Goal: Information Seeking & Learning: Check status

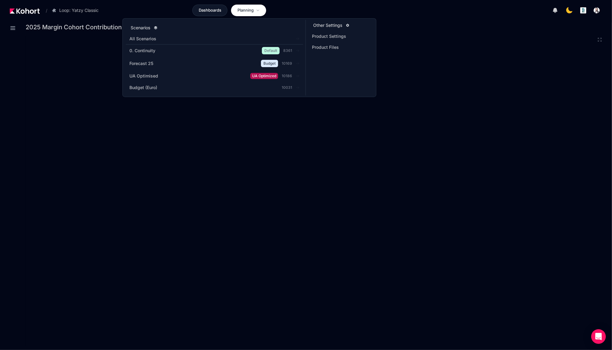
click at [259, 12] on icon at bounding box center [258, 11] width 4 height 4
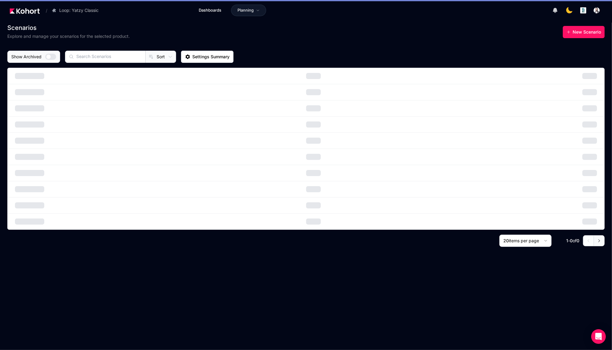
click at [259, 12] on icon at bounding box center [258, 11] width 4 height 4
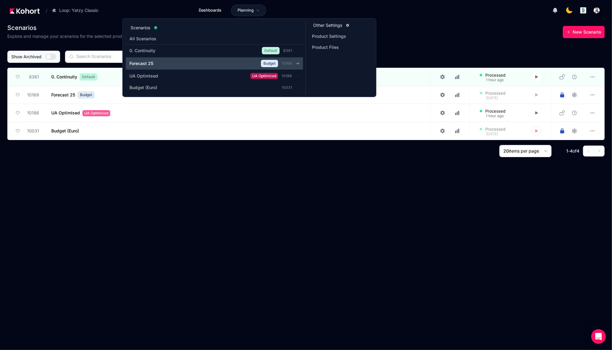
click at [144, 62] on span "Forecast 25" at bounding box center [141, 63] width 24 height 6
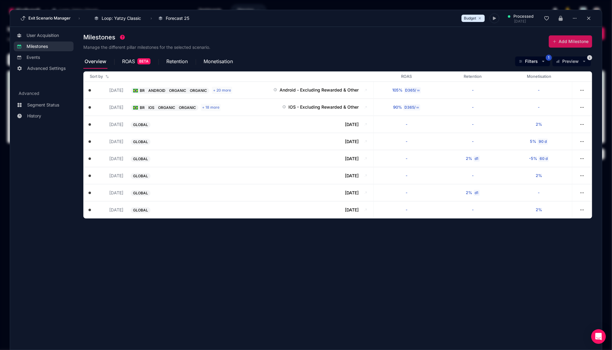
click at [435, 44] on div "Milestones Manage the different pillar milestones for the selected scenario. Ad…" at bounding box center [337, 42] width 509 height 24
click at [132, 63] on span "ROAS" at bounding box center [128, 61] width 13 height 5
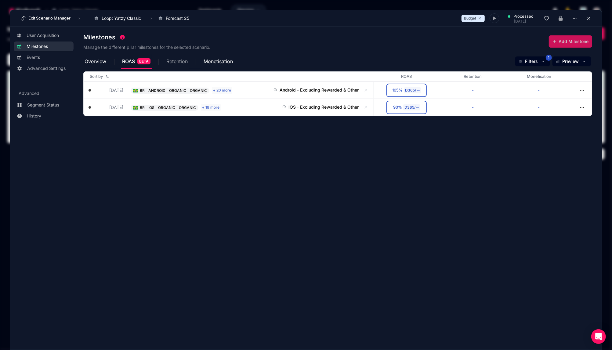
click at [180, 59] on span "Retention" at bounding box center [176, 61] width 21 height 5
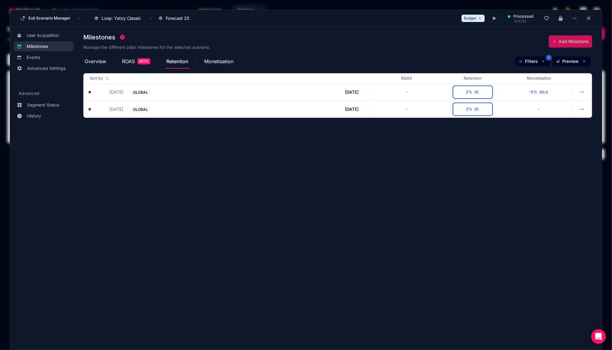
click at [216, 49] on div "Milestones Manage the different pillar milestones for the selected scenario. Ad…" at bounding box center [337, 42] width 509 height 24
click at [219, 54] on span "Monetisation" at bounding box center [218, 61] width 29 height 15
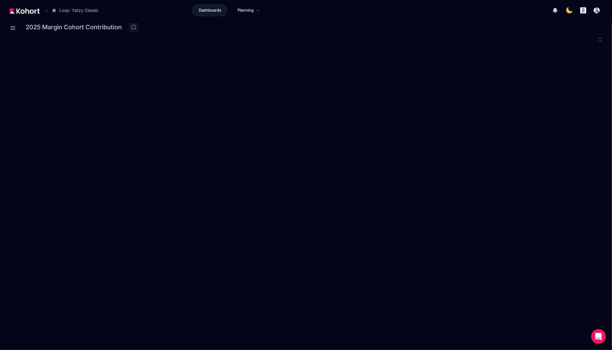
click at [135, 25] on icon at bounding box center [133, 26] width 5 height 5
